Goal: Task Accomplishment & Management: Manage account settings

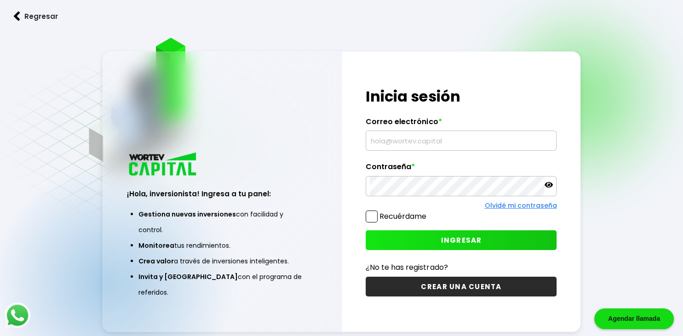
click at [417, 142] on input "text" at bounding box center [461, 140] width 182 height 19
click at [453, 146] on input "arturocarbajals.paredes@" at bounding box center [461, 140] width 182 height 19
type input "arturocarbajals.paredes@gmail.com"
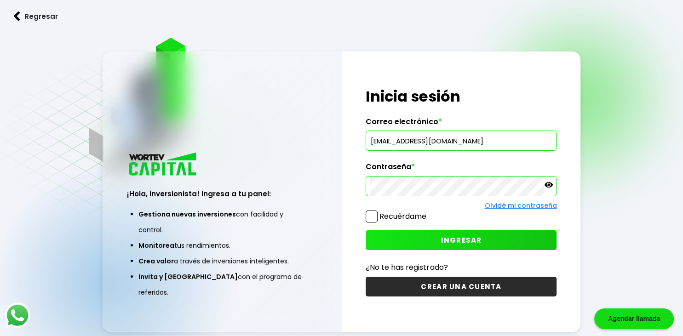
click at [438, 245] on button "INGRESAR" at bounding box center [460, 240] width 191 height 20
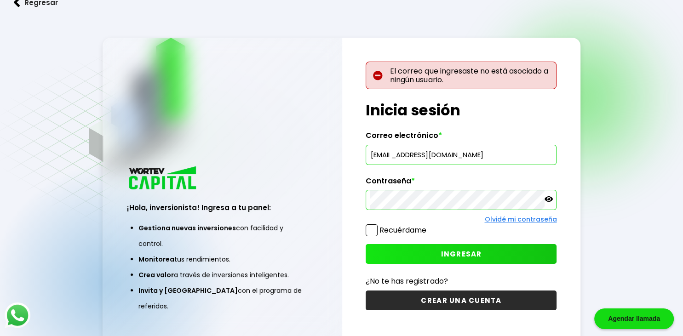
click at [546, 204] on p at bounding box center [548, 200] width 8 height 11
click at [470, 249] on span "INGRESAR" at bounding box center [460, 254] width 41 height 10
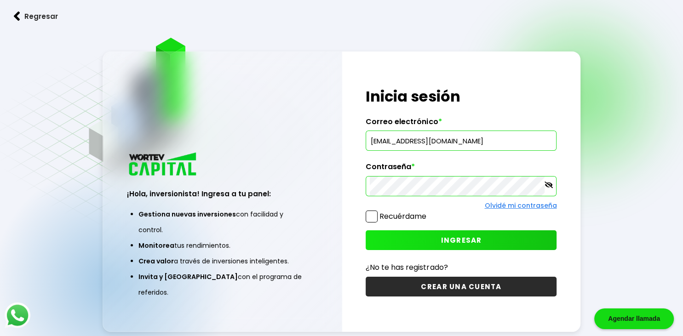
click at [616, 253] on div "Regresar ¡Hola, inversionista! Ingresa a tu panel: Gestiona nuevas inversiones …" at bounding box center [341, 191] width 683 height 382
click at [603, 197] on div "Regresar ¡Hola, inversionista! Ingresa a tu panel: Gestiona nuevas inversiones …" at bounding box center [341, 191] width 683 height 382
click at [502, 201] on div "Olvidé mi contraseña" at bounding box center [460, 206] width 191 height 10
drag, startPoint x: 501, startPoint y: 140, endPoint x: 369, endPoint y: 114, distance: 134.0
click at [370, 131] on input "arturocarbajals.paredes@gmail.com" at bounding box center [461, 140] width 182 height 19
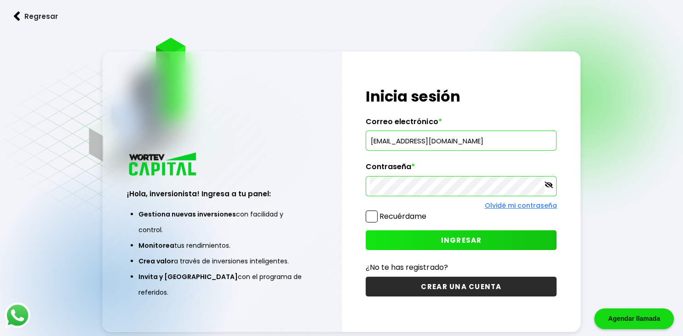
click at [516, 205] on link "Olvidé mi contraseña" at bounding box center [520, 205] width 72 height 9
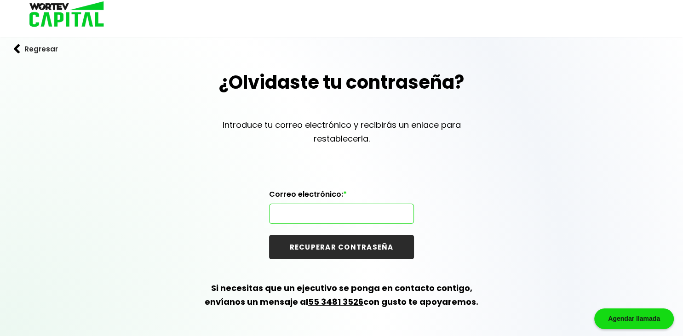
click at [312, 208] on input "text" at bounding box center [341, 213] width 137 height 19
paste input "arturocarbajals.paredes@gmail.com"
type input "arturocarbajals.paredes@gmail.com"
click at [327, 245] on button "RECUPERAR CONTRASEÑA" at bounding box center [341, 247] width 145 height 24
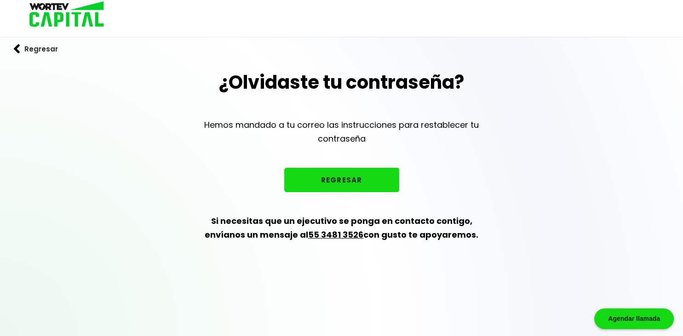
click at [335, 187] on button "REGRESAR" at bounding box center [341, 180] width 115 height 24
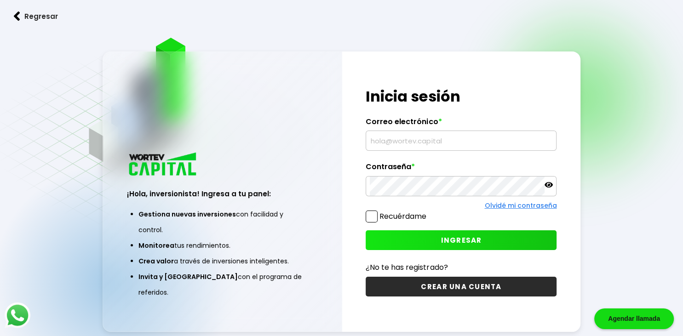
click at [508, 206] on link "Olvidé mi contraseña" at bounding box center [520, 205] width 72 height 9
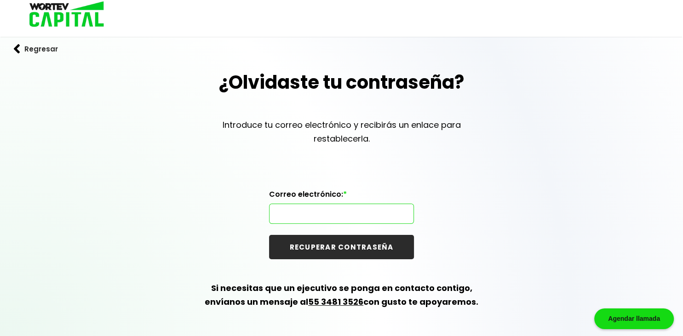
click at [320, 210] on input "text" at bounding box center [341, 213] width 137 height 19
paste input "arturocarbajals.paredes@gmail.com"
type input "arturocarbajals.paredes@gmail.com"
click at [379, 245] on button "RECUPERAR CONTRASEÑA" at bounding box center [341, 247] width 145 height 24
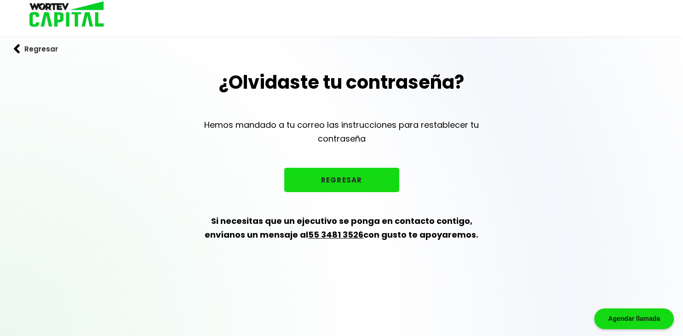
click at [363, 176] on button "REGRESAR" at bounding box center [341, 180] width 115 height 24
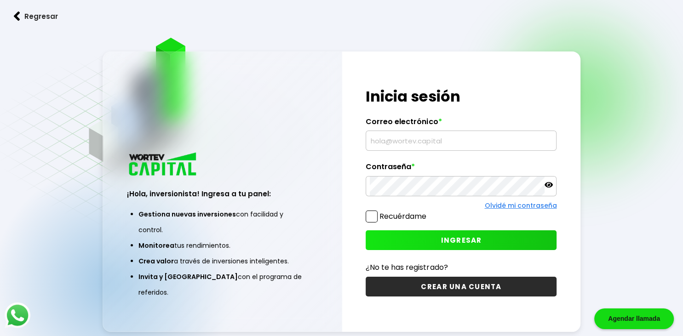
click at [501, 206] on link "Olvidé mi contraseña" at bounding box center [520, 205] width 72 height 9
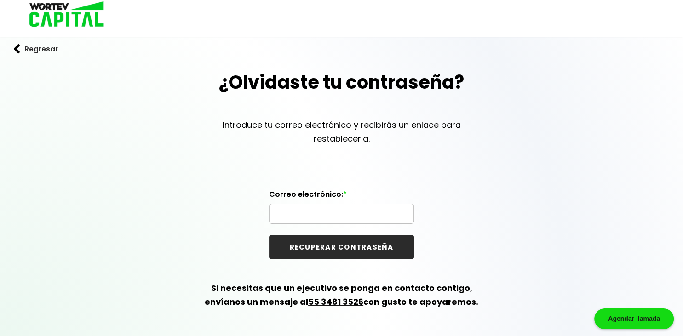
click at [318, 214] on input "text" at bounding box center [341, 213] width 137 height 19
paste input "[EMAIL_ADDRESS][DOMAIN_NAME]"
type input "[EMAIL_ADDRESS][DOMAIN_NAME]"
click at [269, 235] on button "RECUPERAR CONTRASEÑA" at bounding box center [341, 247] width 145 height 24
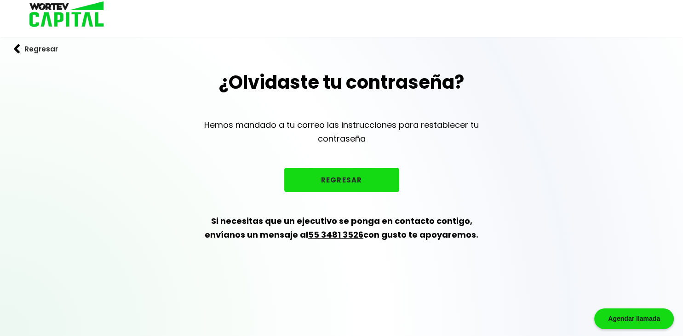
click at [346, 179] on button "REGRESAR" at bounding box center [341, 180] width 115 height 24
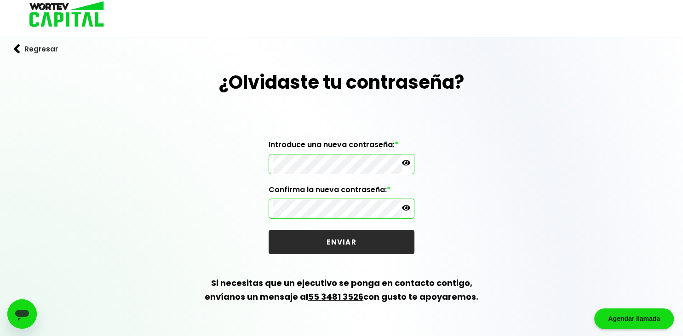
click at [406, 212] on p at bounding box center [406, 209] width 8 height 11
click at [364, 239] on button "ENVIAR" at bounding box center [341, 242] width 146 height 24
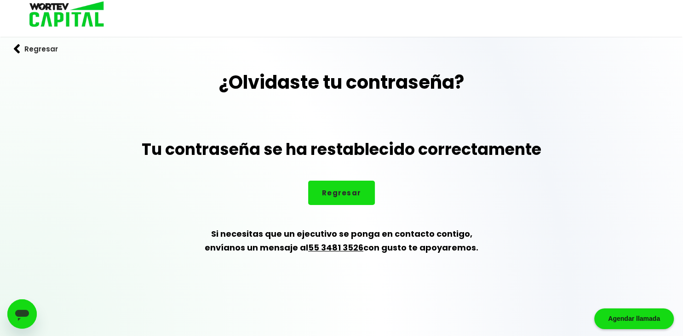
click at [349, 196] on button "Regresar" at bounding box center [341, 193] width 67 height 24
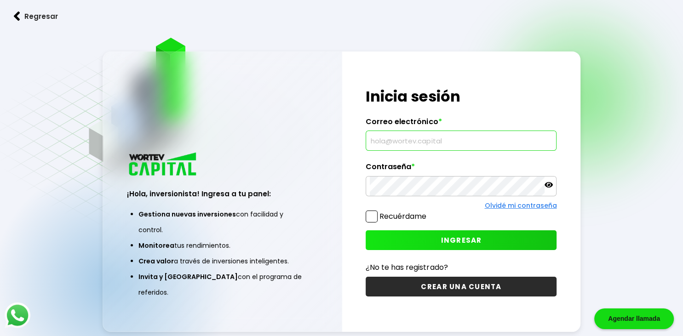
click at [400, 145] on input "text" at bounding box center [461, 140] width 182 height 19
paste input "[EMAIL_ADDRESS][DOMAIN_NAME]"
type input "[EMAIL_ADDRESS][DOMAIN_NAME]"
click at [435, 237] on button "INGRESAR" at bounding box center [460, 240] width 191 height 20
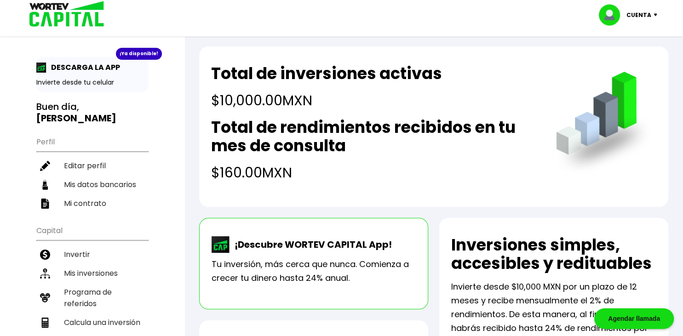
scroll to position [6, 0]
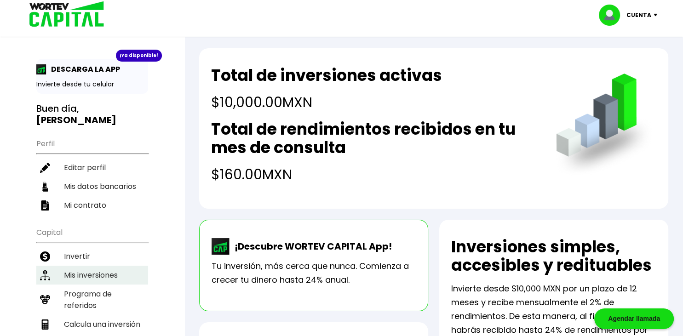
click at [80, 266] on li "Mis inversiones" at bounding box center [92, 275] width 112 height 19
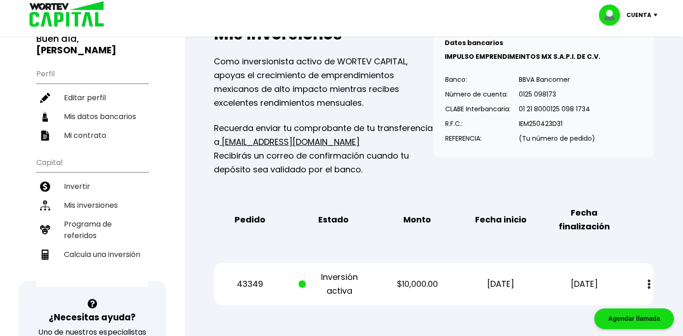
scroll to position [76, 0]
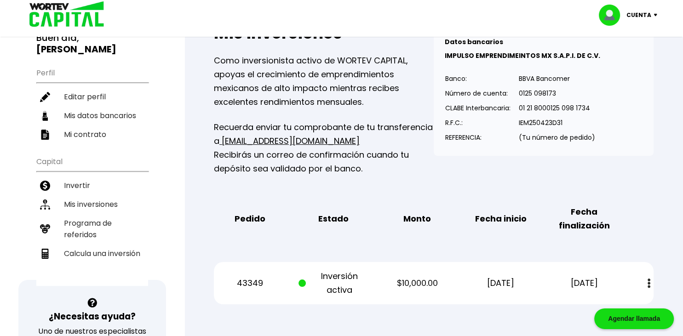
click at [645, 280] on button at bounding box center [648, 283] width 13 height 20
click at [584, 304] on link "Estado de cuenta" at bounding box center [586, 307] width 64 height 11
click at [102, 111] on li "Mis datos bancarios" at bounding box center [92, 115] width 112 height 19
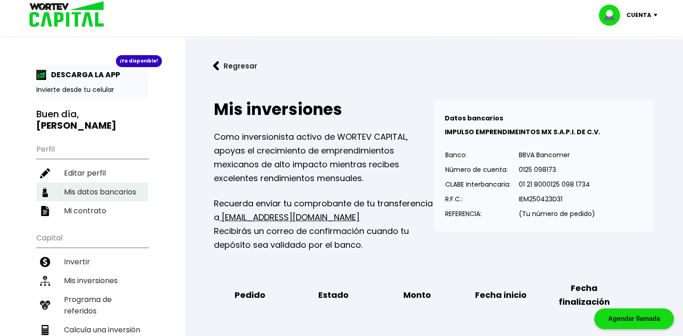
select select "HSBC"
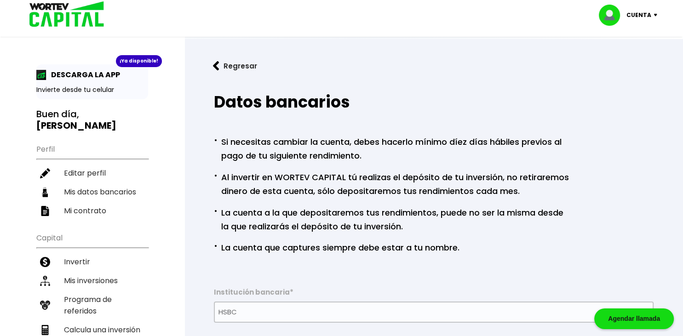
click at [192, 148] on div "Regresar Datos bancarios · Si necesitas cambiar la cuenta, debes hacerlo mínimo…" at bounding box center [433, 246] width 498 height 415
